Goal: Check status: Check status

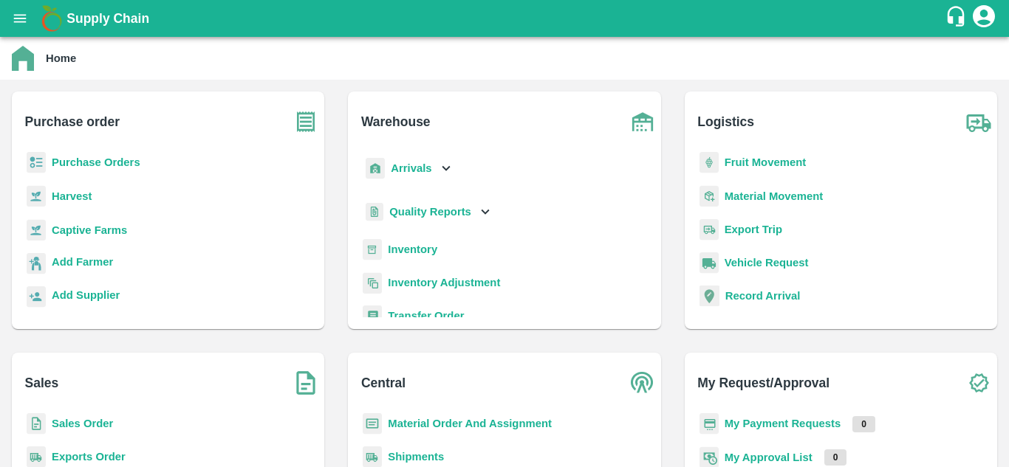
click at [796, 419] on b "My Payment Requests" at bounding box center [782, 424] width 117 height 12
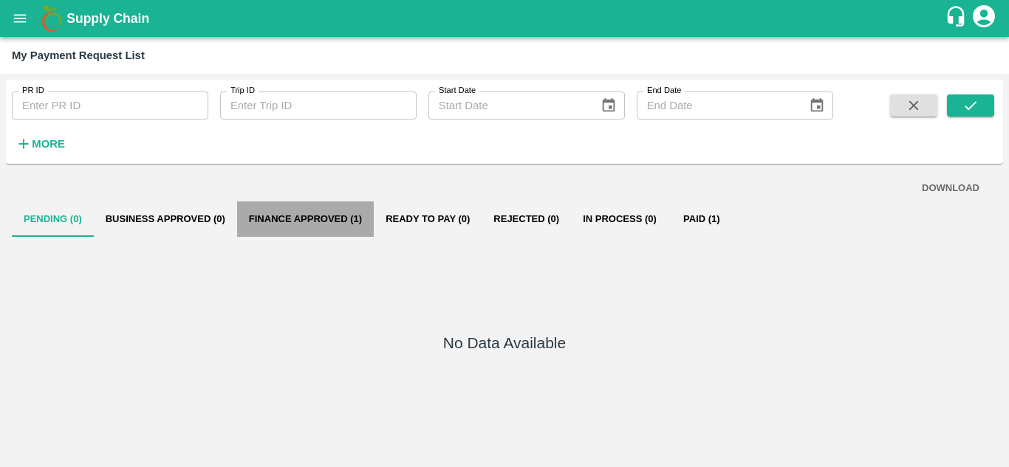
click at [303, 216] on button "Finance Approved (1)" at bounding box center [305, 219] width 137 height 35
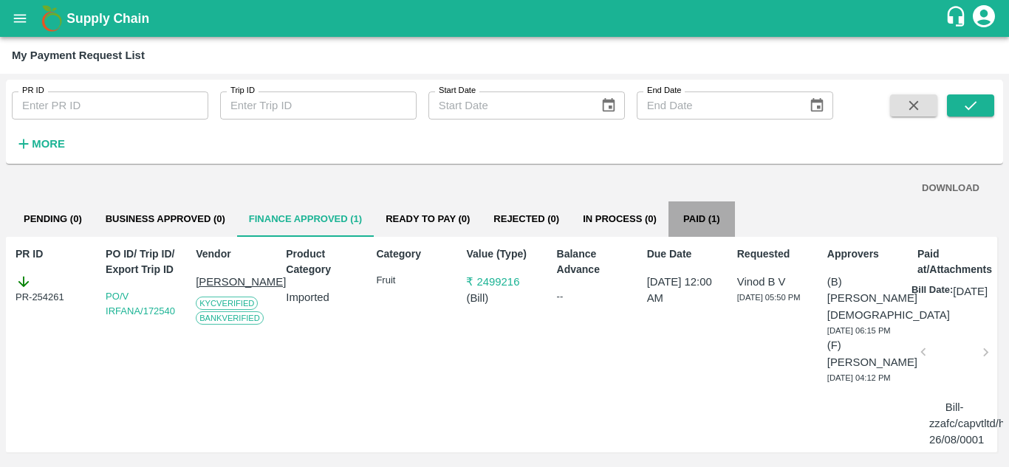
click at [687, 213] on button "Paid (1)" at bounding box center [701, 219] width 66 height 35
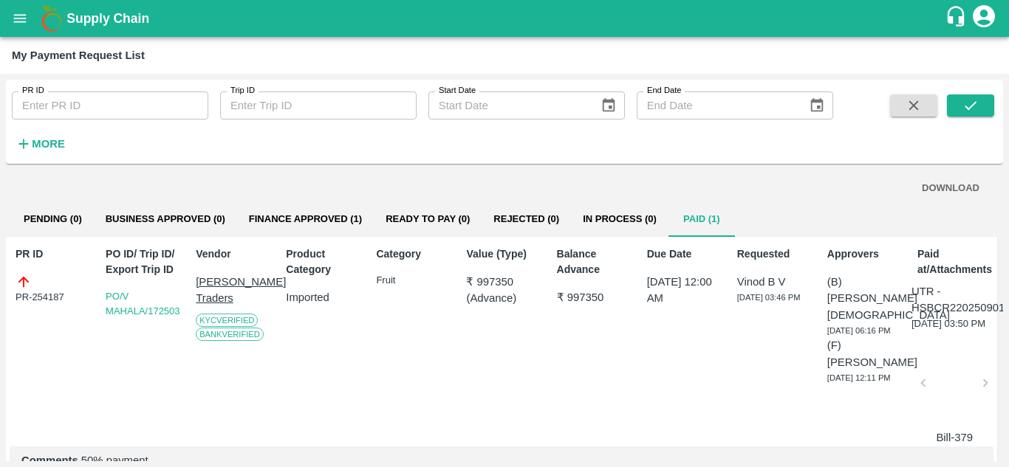
click at [961, 388] on div at bounding box center [954, 387] width 51 height 78
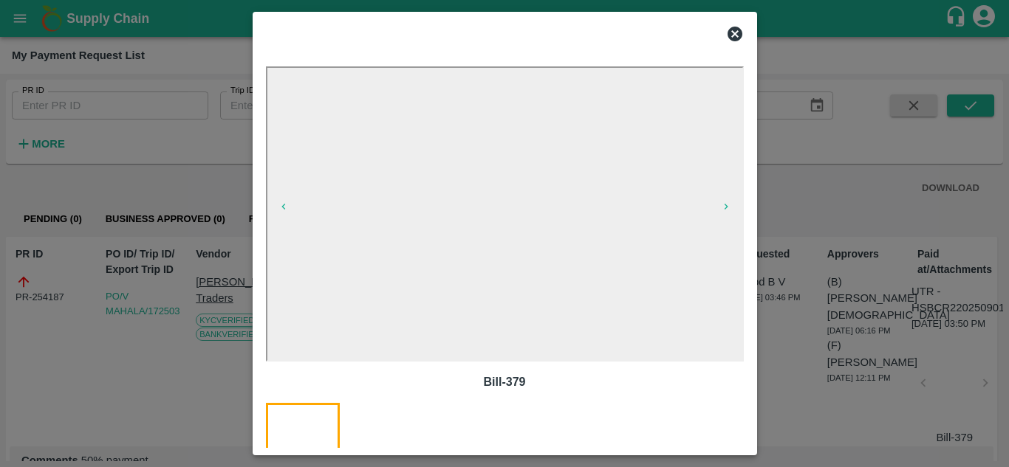
click at [952, 346] on div at bounding box center [504, 233] width 1009 height 467
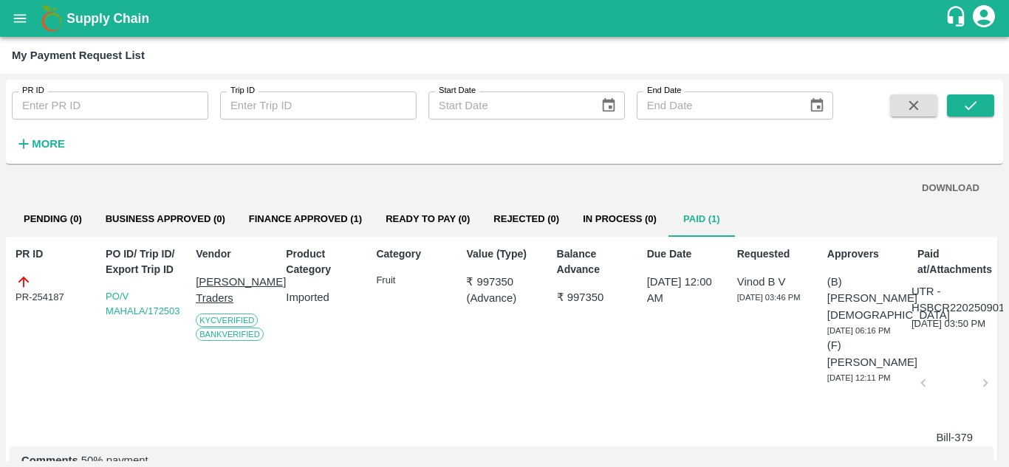
click at [911, 288] on p "UTR - HSBCR22025090131985063" at bounding box center [982, 300] width 142 height 33
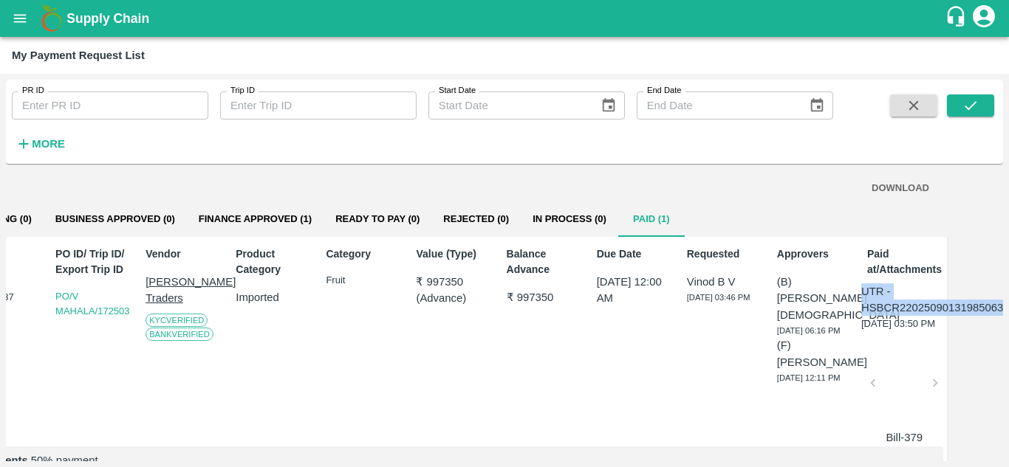
drag, startPoint x: 909, startPoint y: 288, endPoint x: 1005, endPoint y: 319, distance: 100.9
click at [1005, 319] on div "PR ID PR ID Trip ID Trip ID Start Date Start Date End Date End Date More DOWNLO…" at bounding box center [504, 271] width 1009 height 394
copy p "UTR - HSBCR22025090131985063"
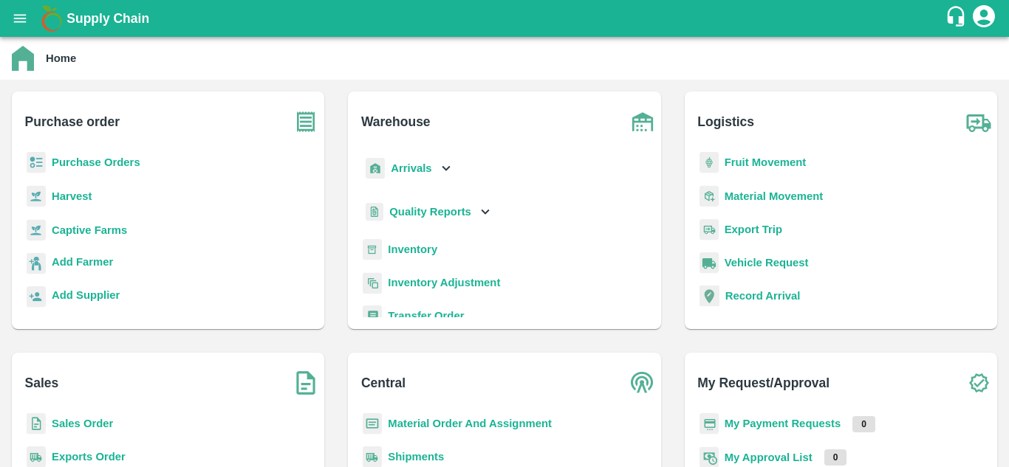
click at [760, 423] on b "My Payment Requests" at bounding box center [782, 424] width 117 height 12
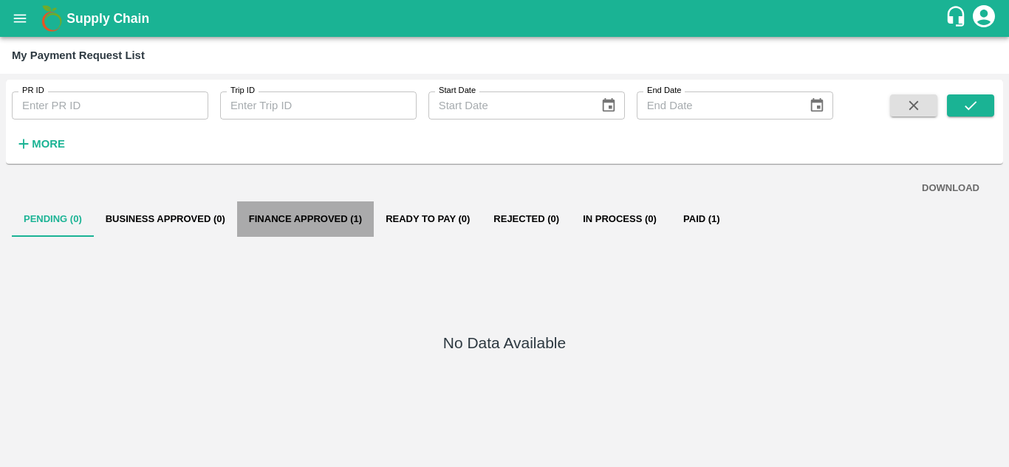
click at [343, 216] on button "Finance Approved (1)" at bounding box center [305, 219] width 137 height 35
